Goal: Task Accomplishment & Management: Manage account settings

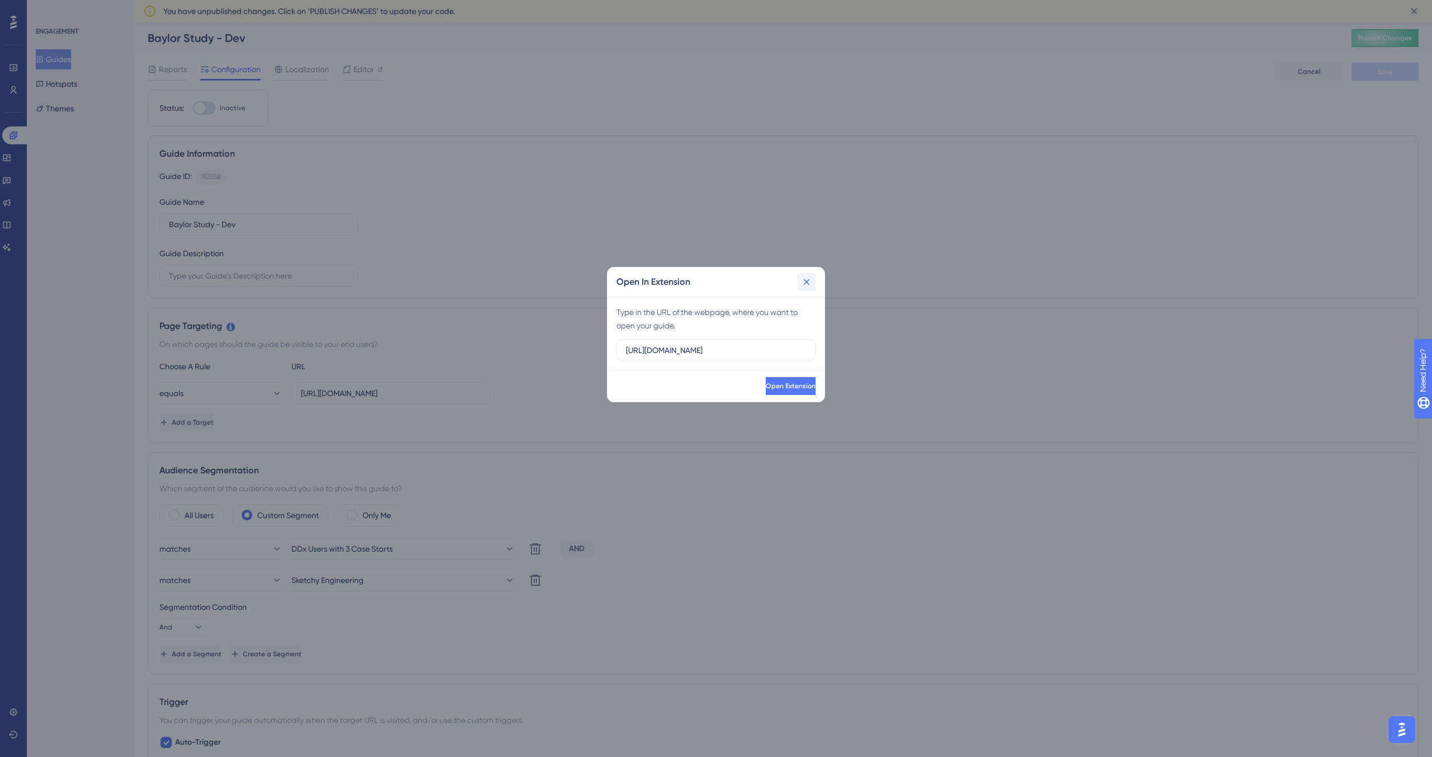
click at [804, 281] on icon at bounding box center [806, 281] width 11 height 11
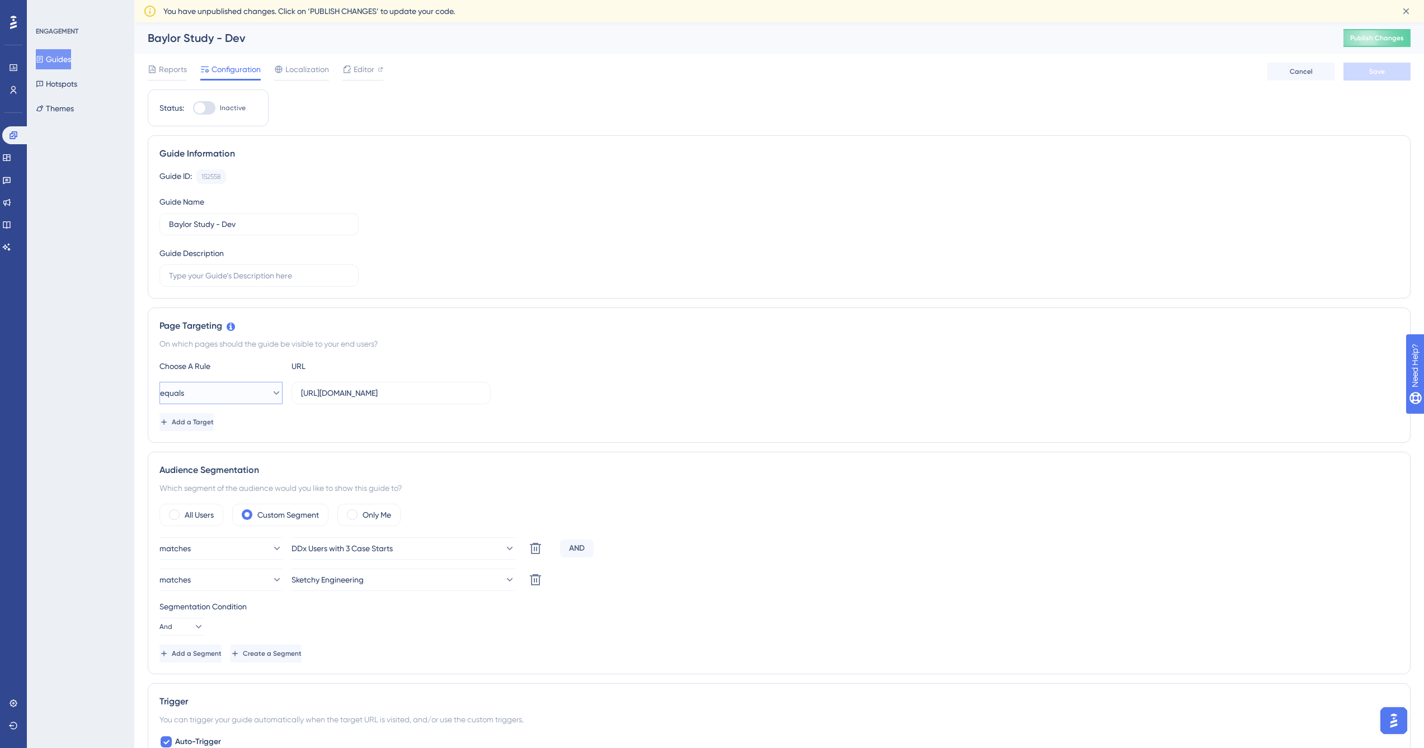
click at [227, 397] on button "equals" at bounding box center [220, 393] width 123 height 22
click at [219, 515] on div "starts with starts with" at bounding box center [221, 517] width 91 height 22
click at [1379, 76] on span "Save" at bounding box center [1377, 71] width 16 height 9
click at [354, 68] on span "Editor" at bounding box center [364, 69] width 21 height 13
click at [408, 397] on input "[URL][DOMAIN_NAME]" at bounding box center [391, 393] width 180 height 12
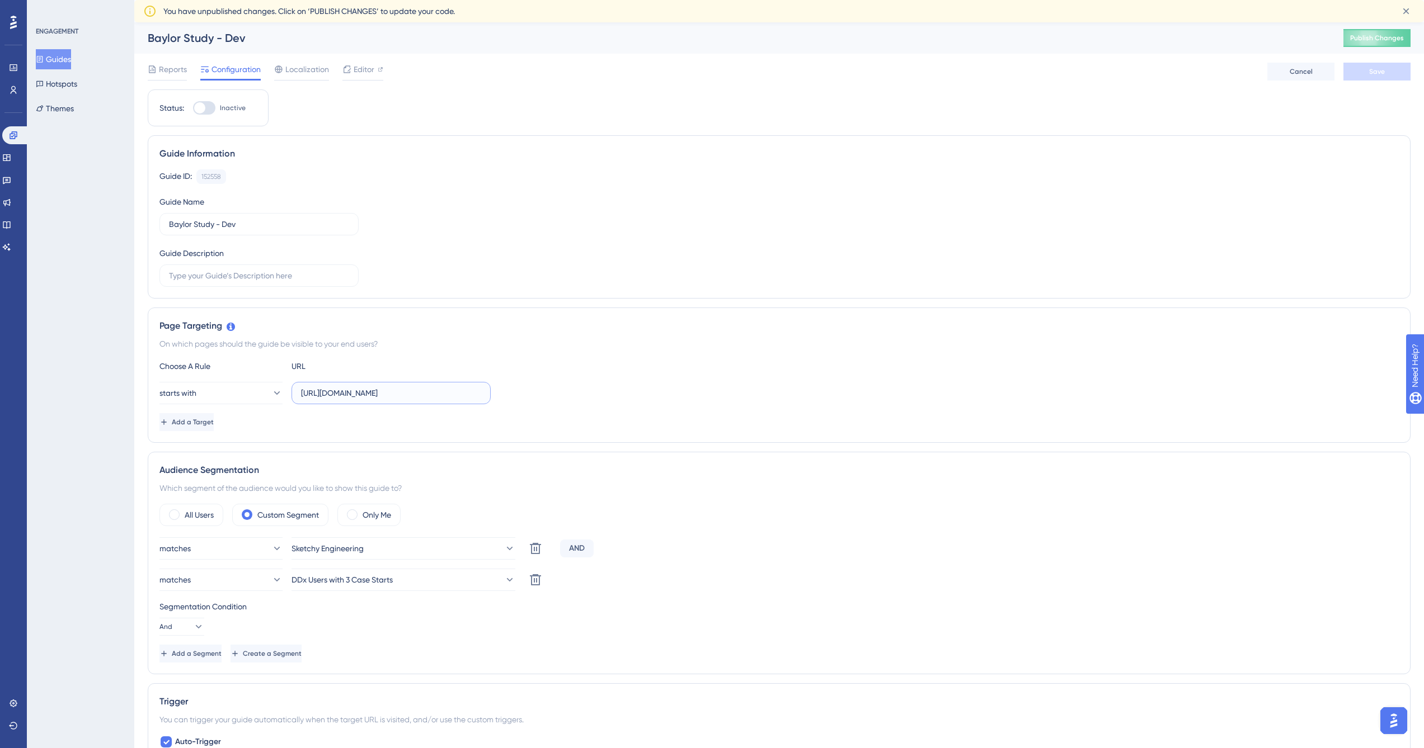
click at [408, 397] on input "[URL][DOMAIN_NAME]" at bounding box center [391, 393] width 180 height 12
paste input "[DOMAIN_NAME]"
click at [256, 394] on button "starts with" at bounding box center [220, 393] width 123 height 22
click at [226, 478] on div "contains contains" at bounding box center [221, 472] width 91 height 22
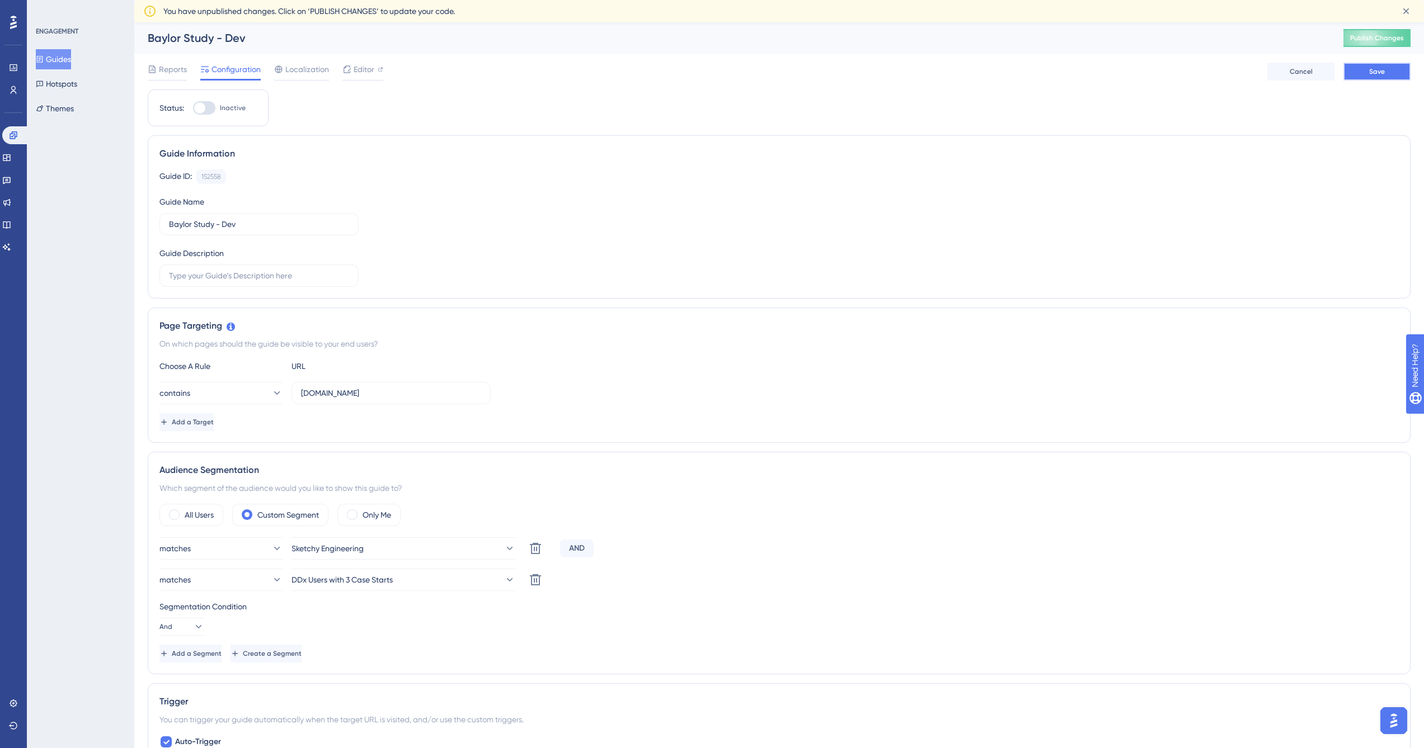
click at [1383, 70] on span "Save" at bounding box center [1377, 71] width 16 height 9
drag, startPoint x: 317, startPoint y: 394, endPoint x: 290, endPoint y: 393, distance: 26.9
click at [290, 393] on div "contains [DOMAIN_NAME]" at bounding box center [324, 393] width 331 height 22
click at [395, 390] on input "[DOMAIN_NAME]" at bounding box center [391, 393] width 180 height 12
drag, startPoint x: 317, startPoint y: 393, endPoint x: 290, endPoint y: 392, distance: 27.4
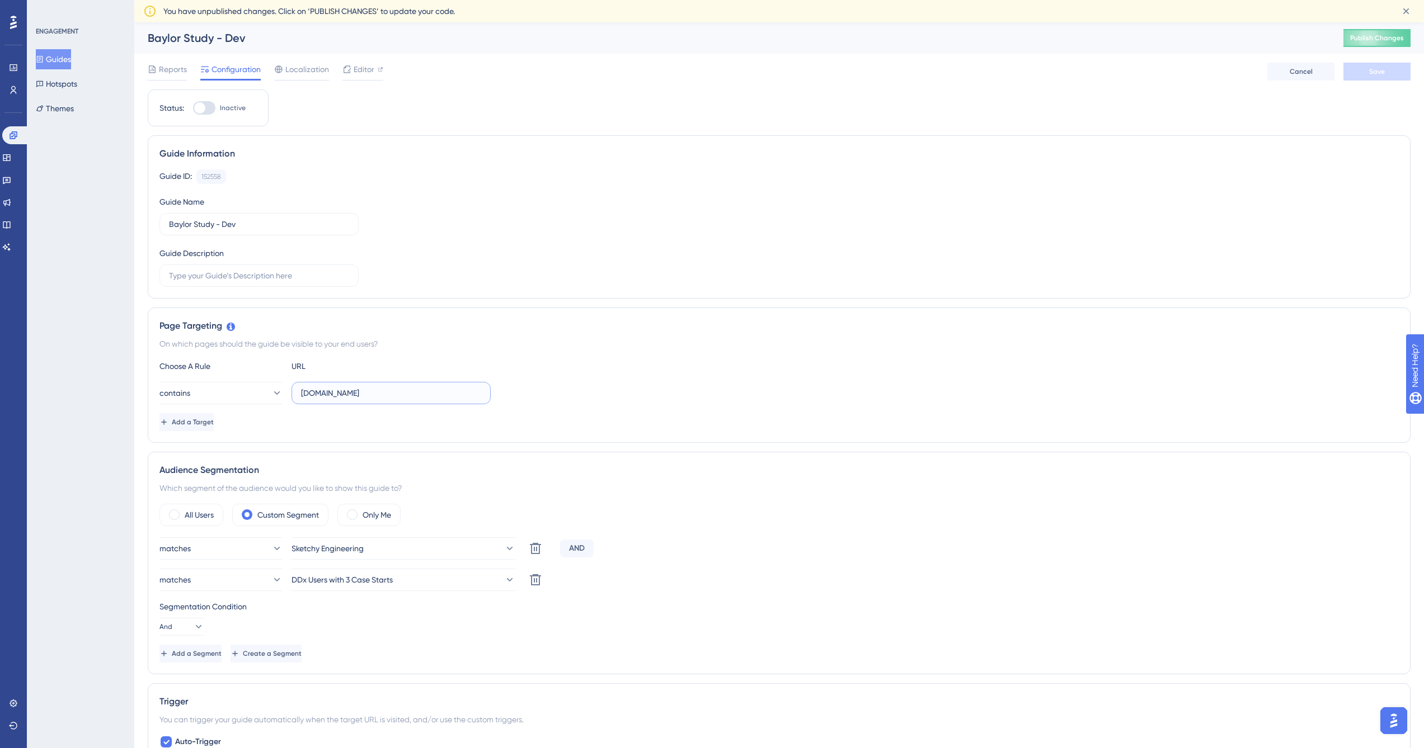
click at [290, 392] on div "contains [DOMAIN_NAME]" at bounding box center [324, 393] width 331 height 22
type input "[DOMAIN_NAME]"
click at [1374, 76] on span "Save" at bounding box center [1377, 71] width 16 height 9
click at [366, 73] on span "Editor" at bounding box center [364, 69] width 21 height 13
click at [305, 72] on span "Localization" at bounding box center [307, 69] width 44 height 13
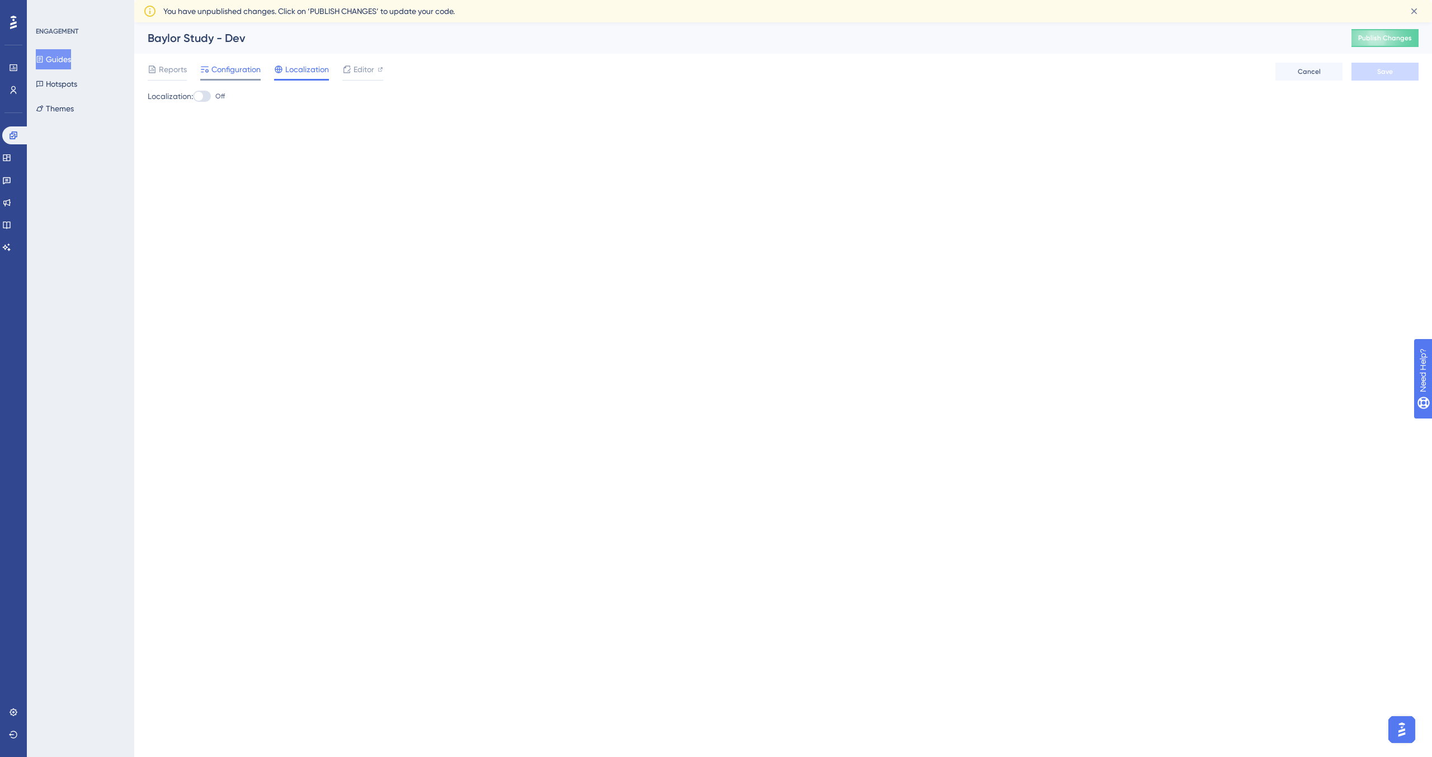
click at [221, 73] on span "Configuration" at bounding box center [235, 69] width 49 height 13
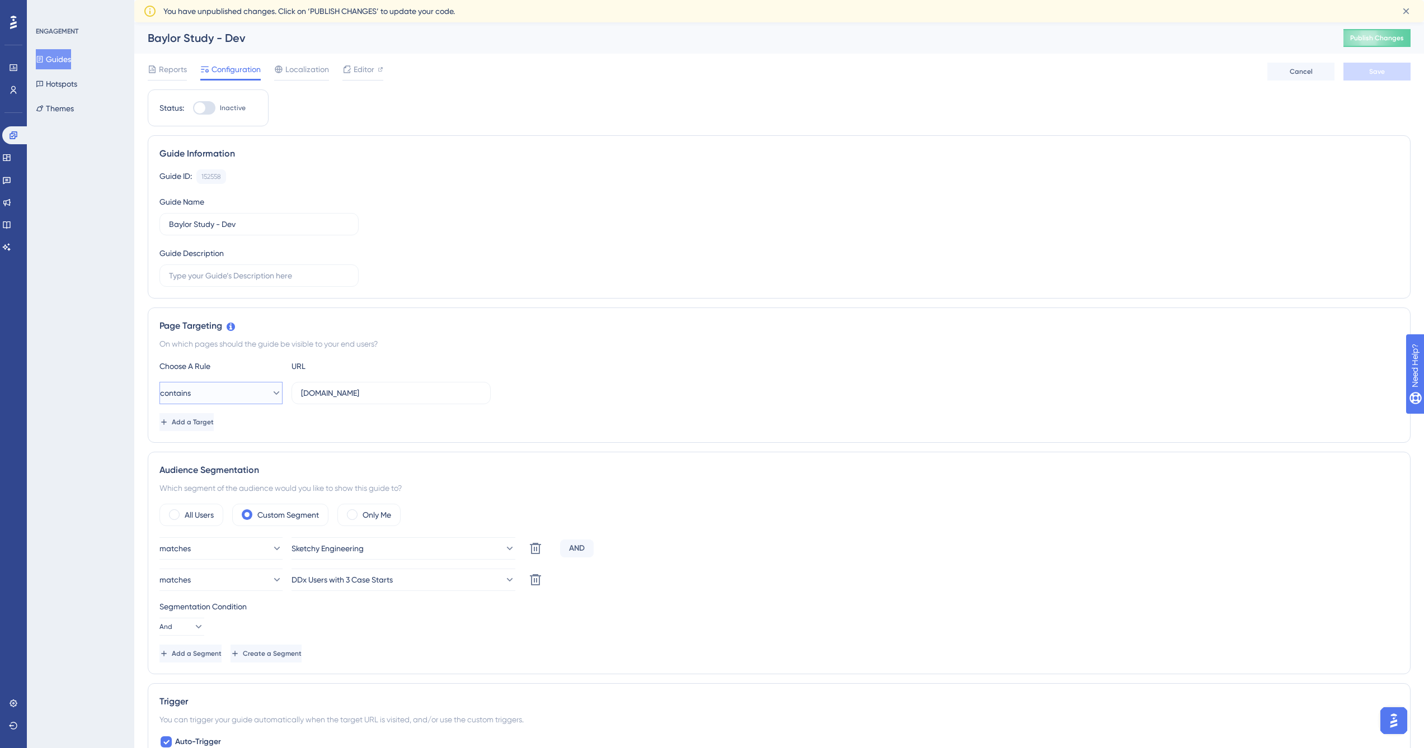
click at [221, 396] on button "contains" at bounding box center [220, 393] width 123 height 22
click at [222, 481] on div "contains contains" at bounding box center [221, 472] width 91 height 22
click at [301, 392] on input "[DOMAIN_NAME]" at bounding box center [391, 393] width 180 height 12
type input "[DOMAIN_NAME]"
click at [1374, 72] on span "Save" at bounding box center [1377, 71] width 16 height 9
